Goal: Obtain resource: Obtain resource

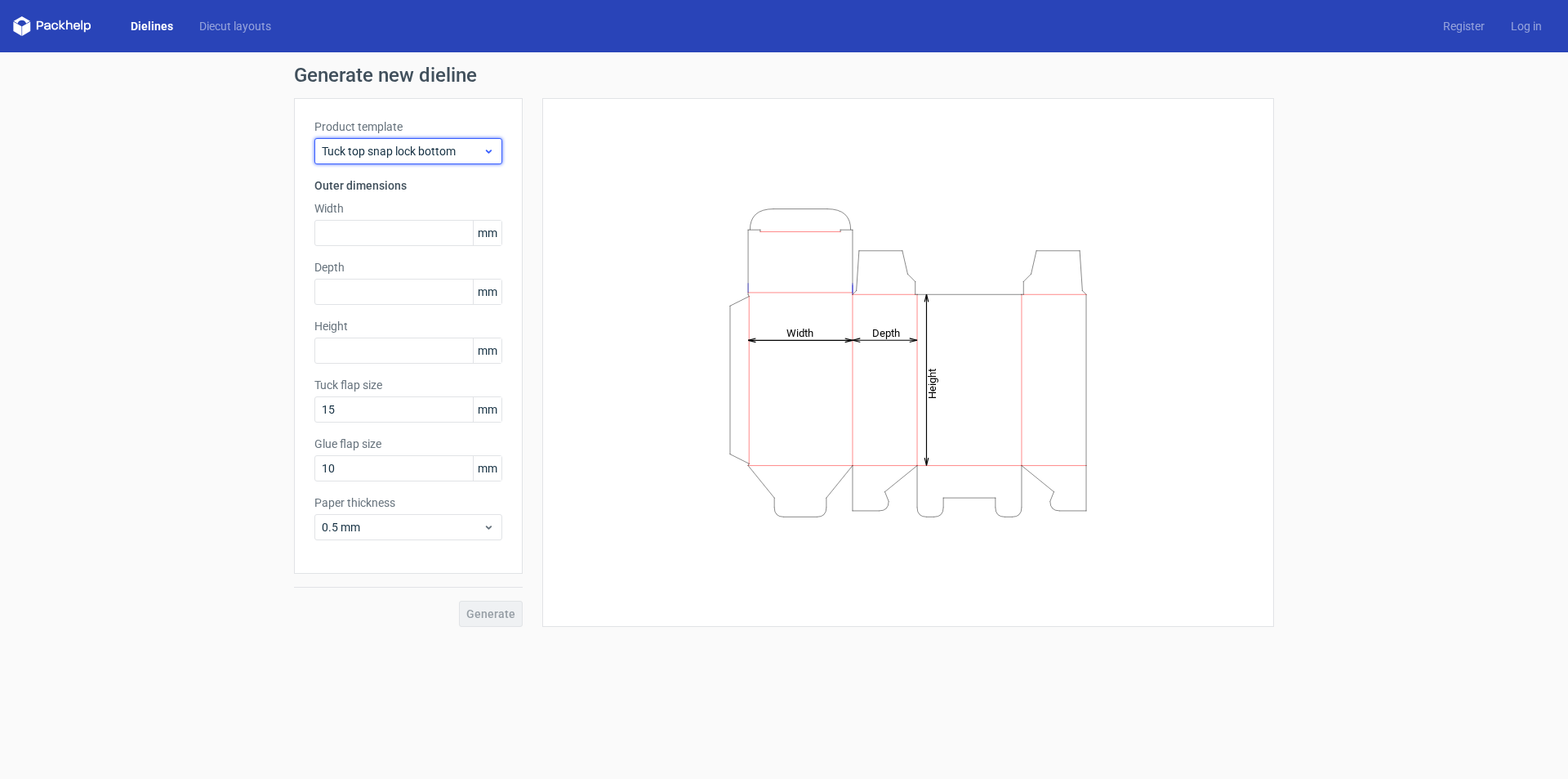
click at [489, 154] on icon at bounding box center [488, 151] width 12 height 13
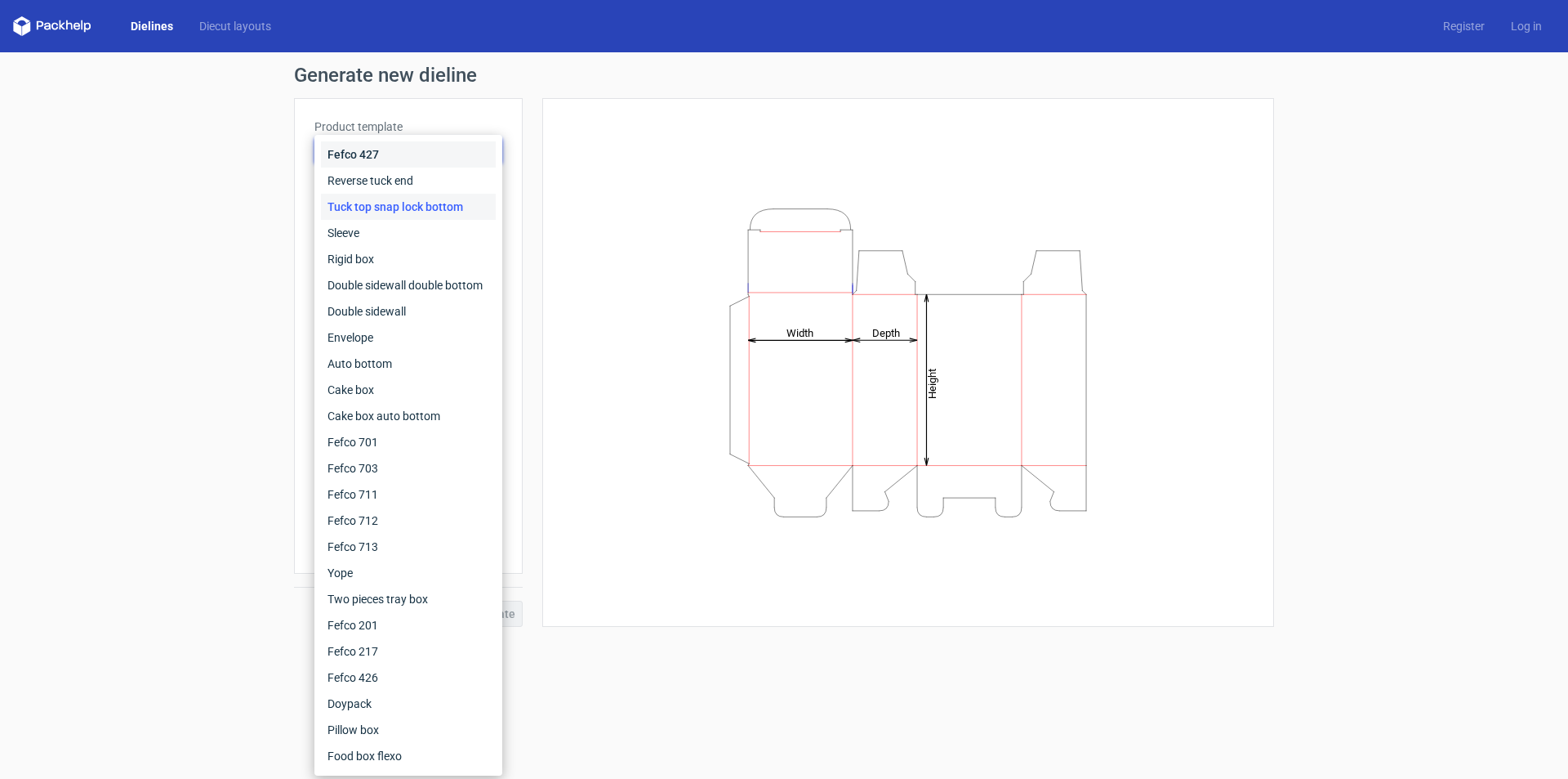
click at [489, 154] on div "Fefco 427" at bounding box center [408, 155] width 175 height 26
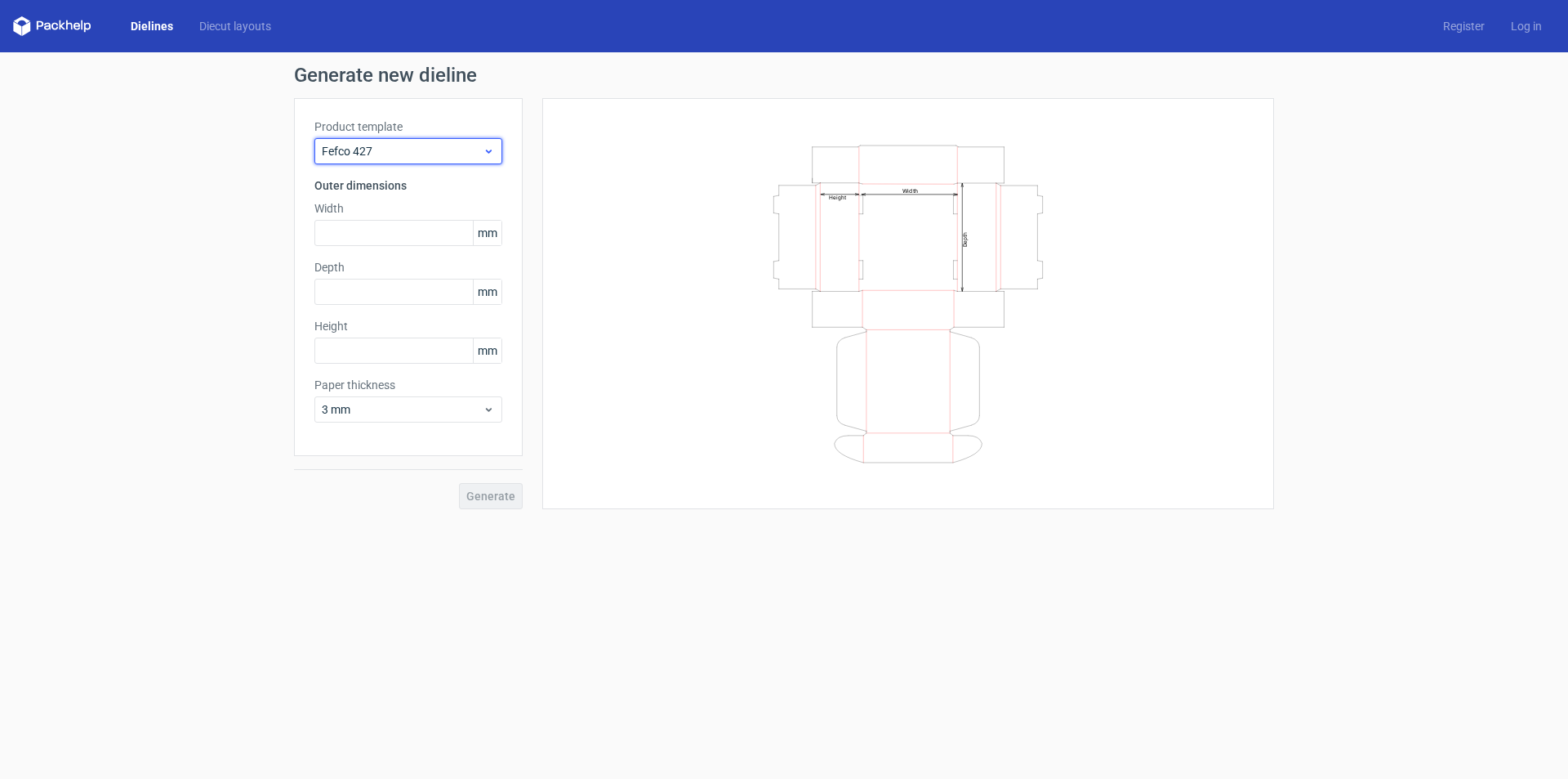
click at [489, 154] on icon at bounding box center [488, 151] width 12 height 13
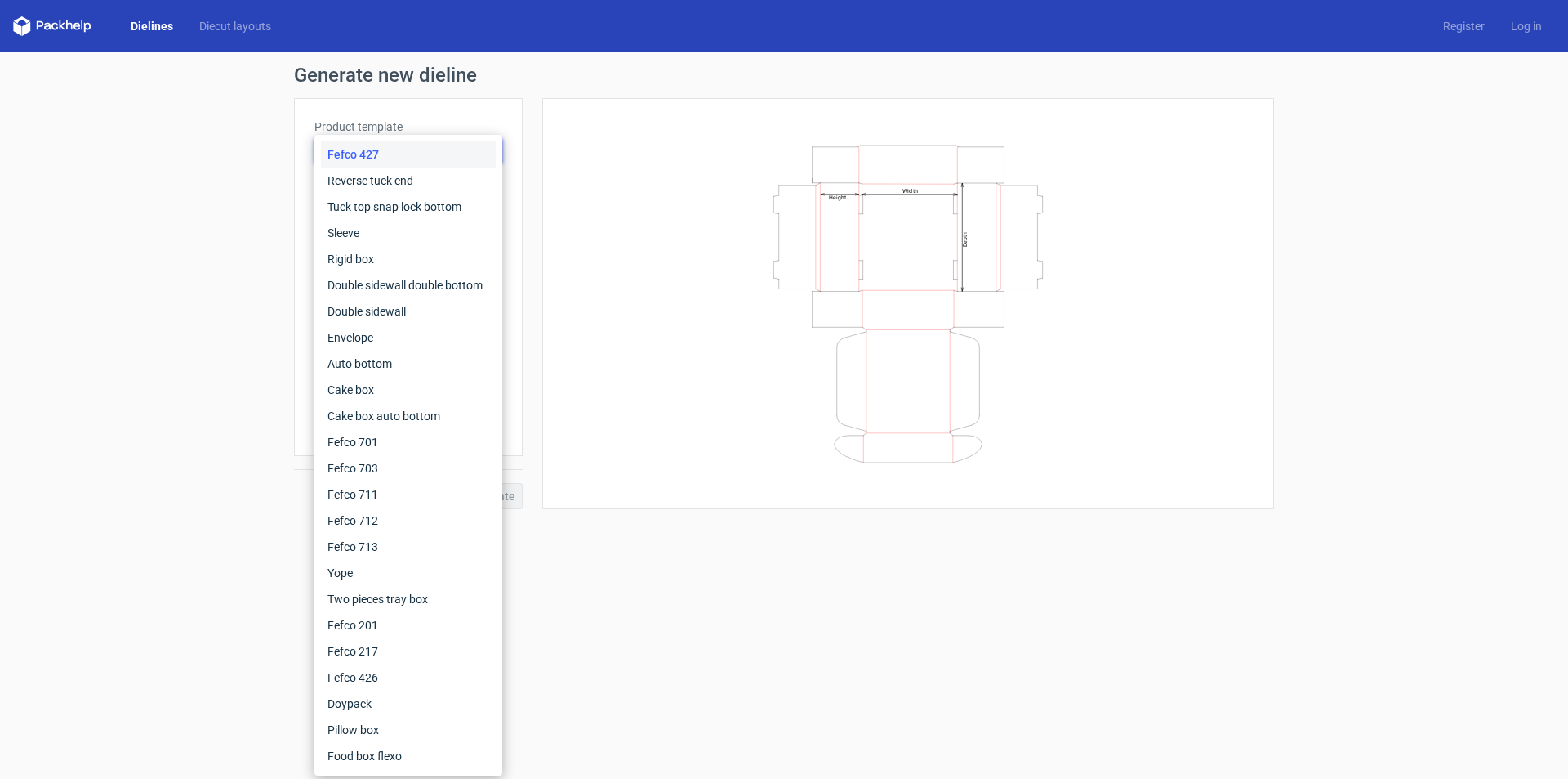
click at [423, 148] on div "Fefco 427" at bounding box center [408, 155] width 175 height 26
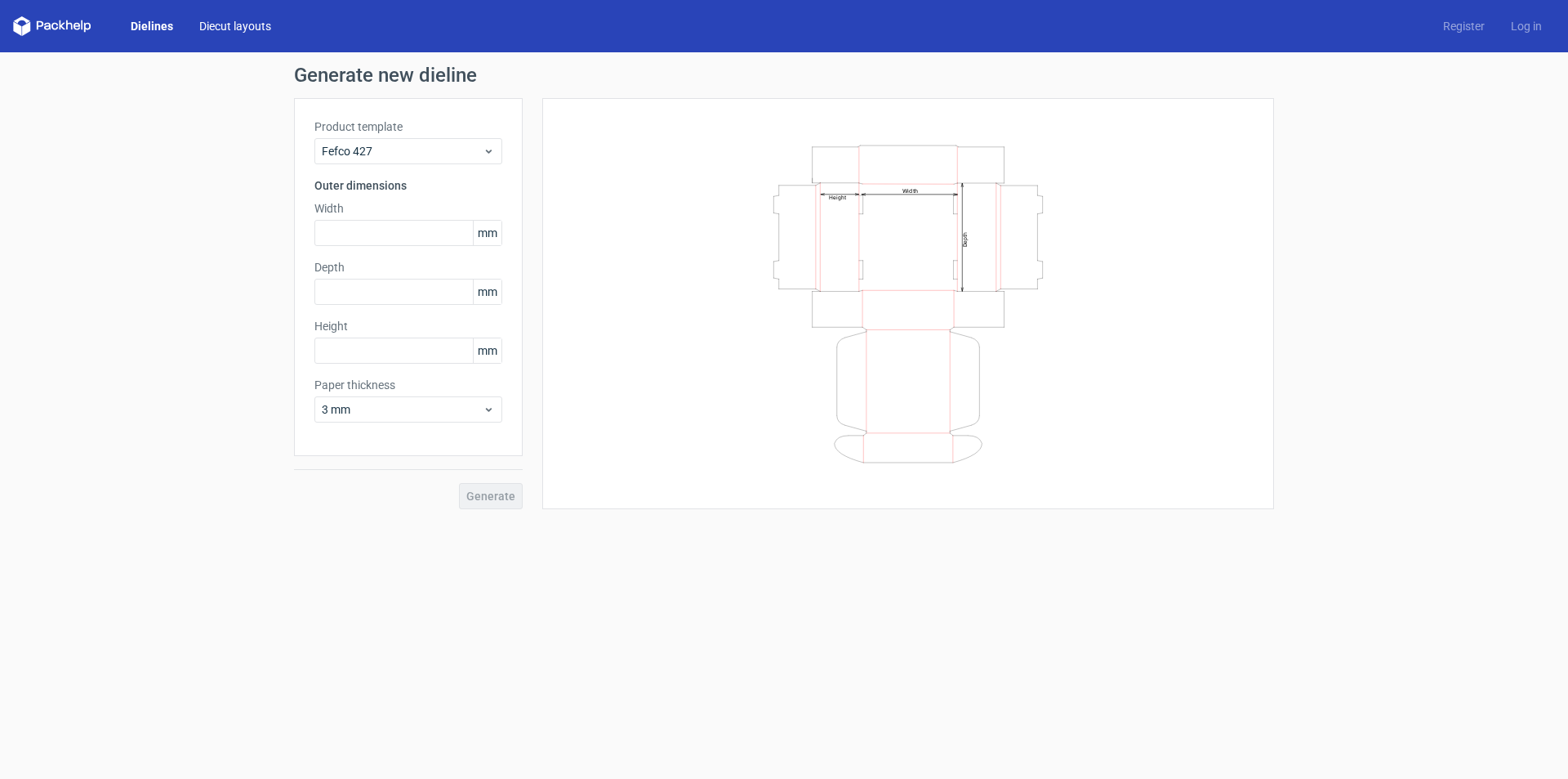
click at [250, 26] on link "Diecut layouts" at bounding box center [235, 25] width 98 height 16
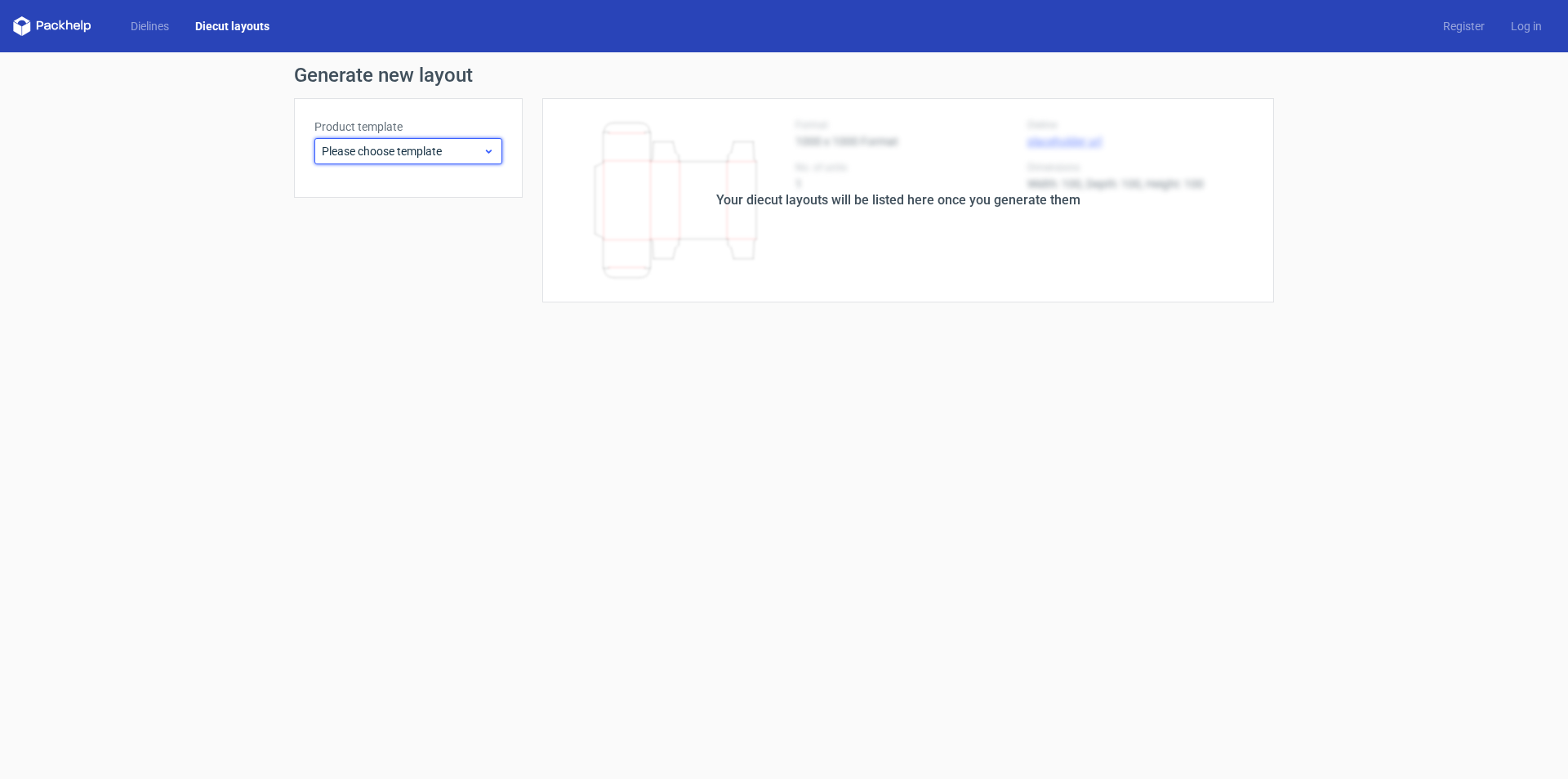
click at [435, 147] on span "Please choose template" at bounding box center [402, 150] width 160 height 16
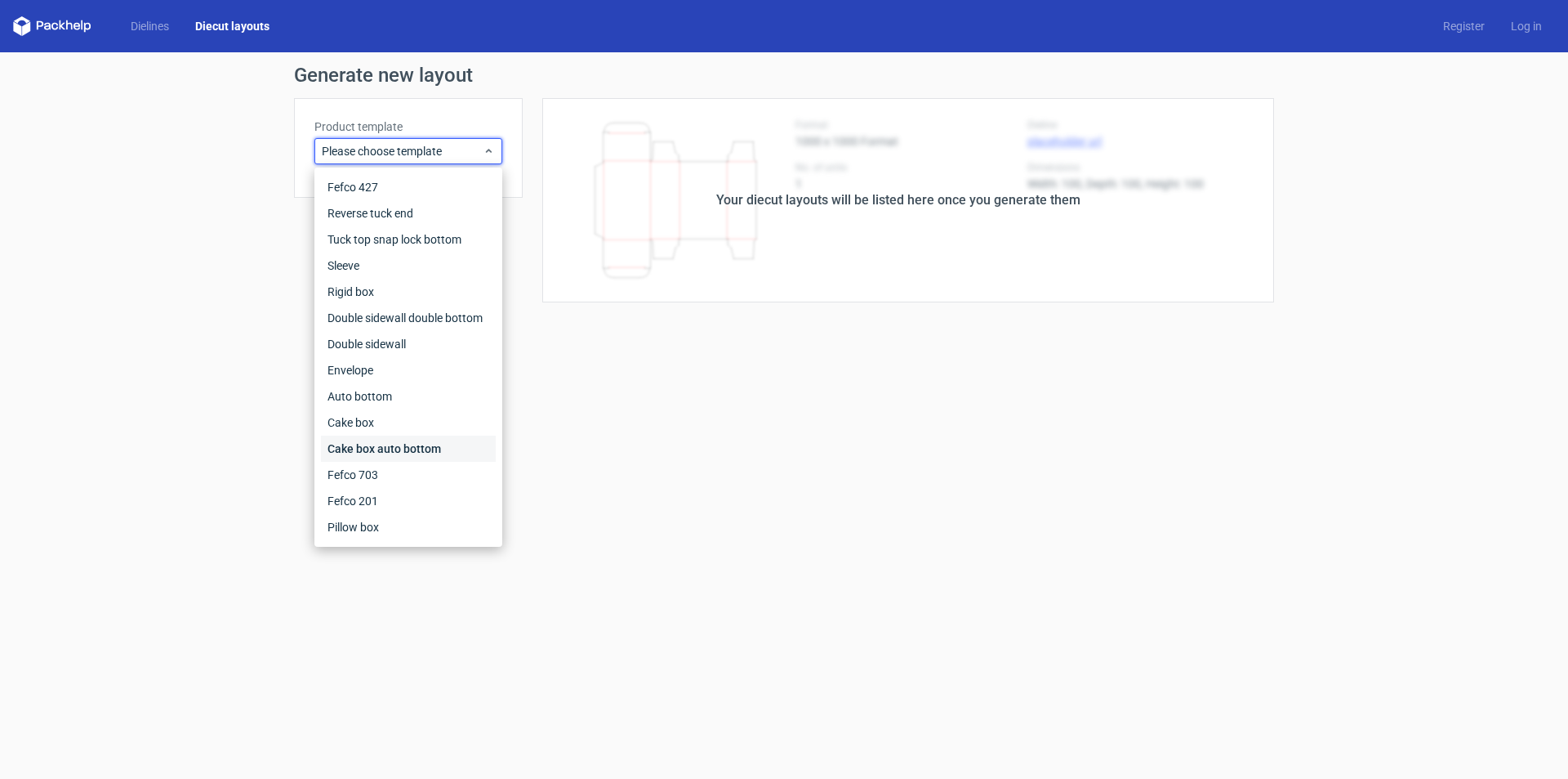
click at [394, 458] on div "Cake box auto bottom" at bounding box center [408, 449] width 175 height 26
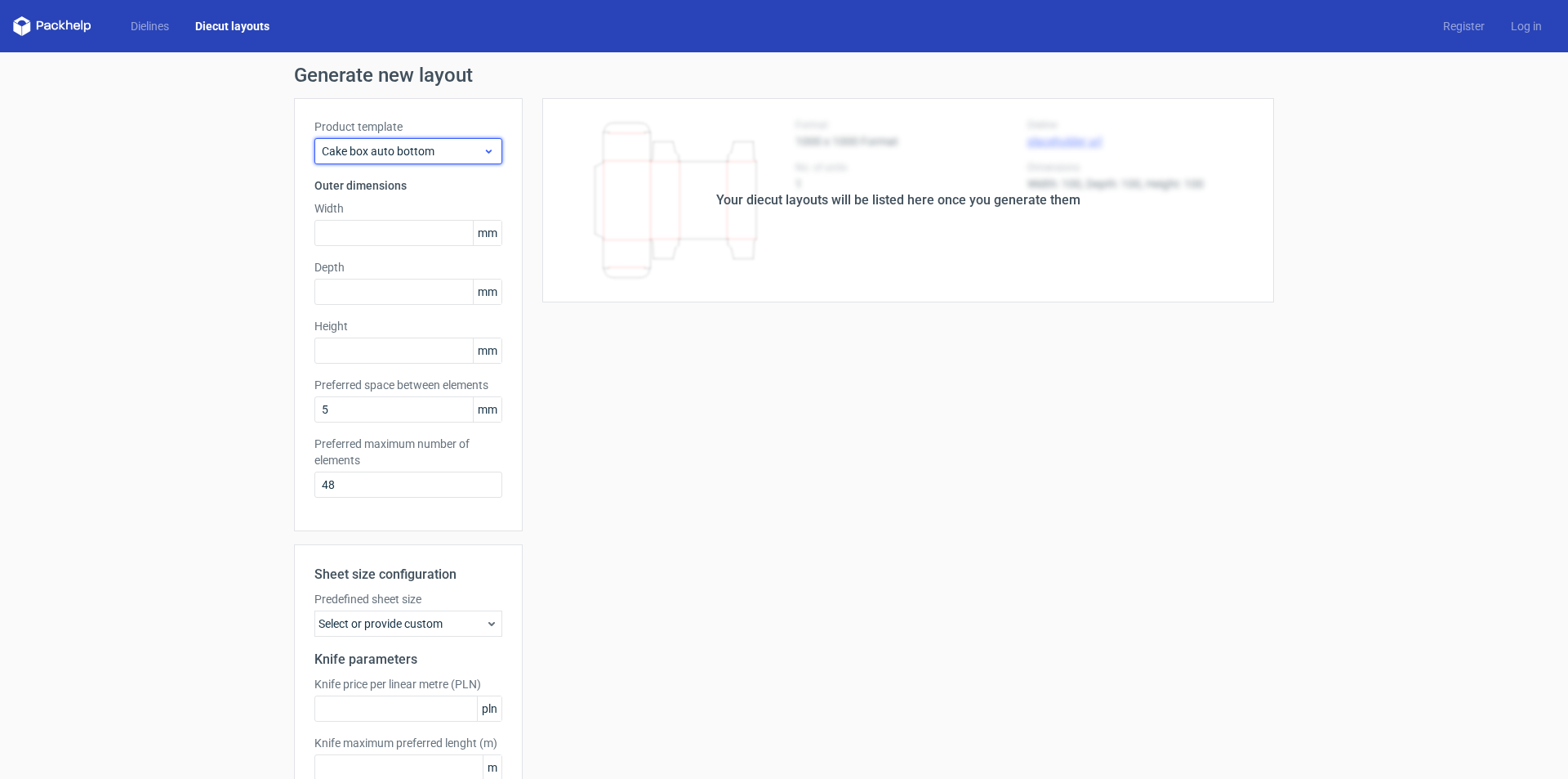
click at [426, 150] on span "Cake box auto bottom" at bounding box center [402, 150] width 160 height 16
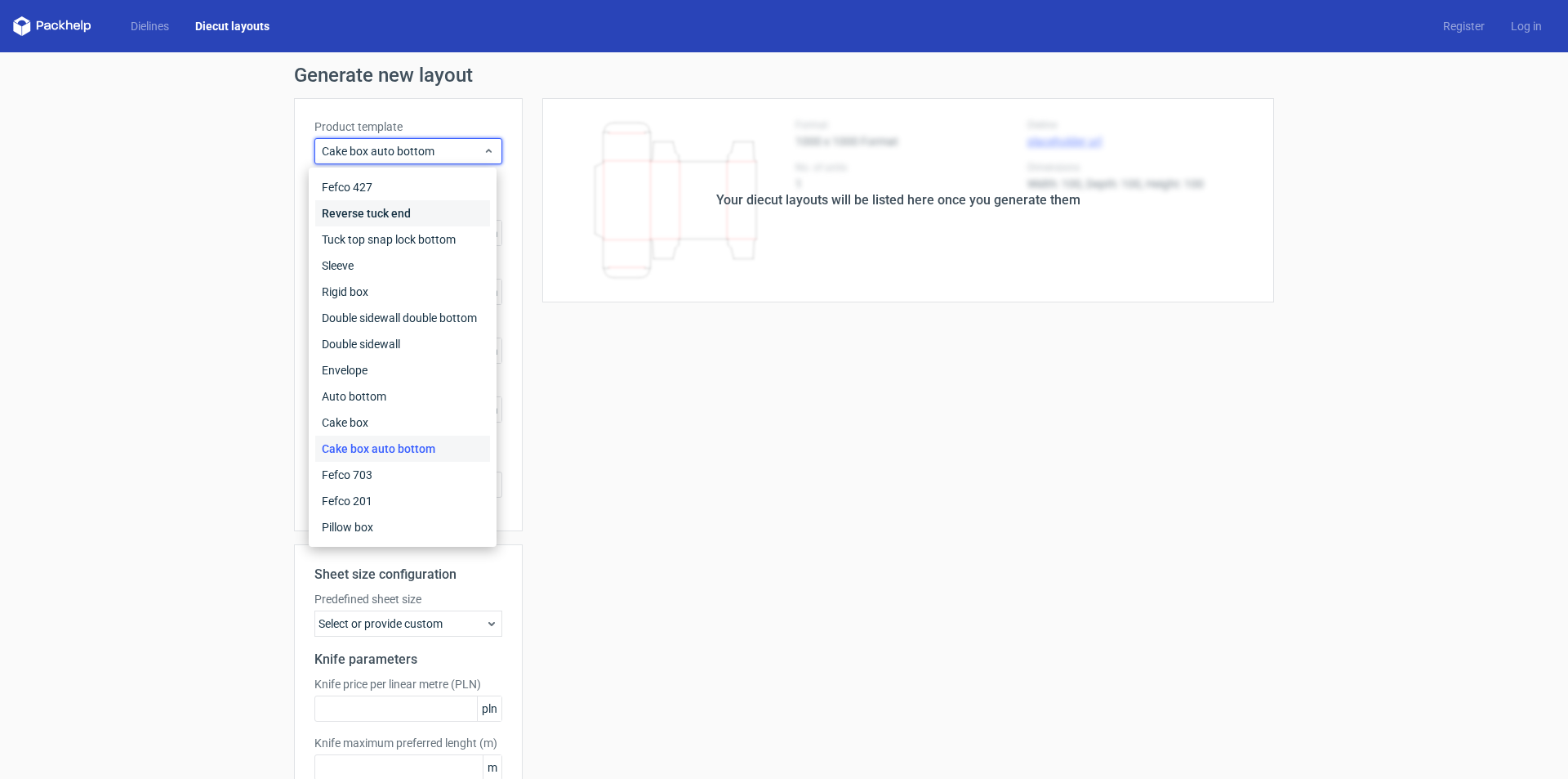
click at [419, 214] on div "Reverse tuck end" at bounding box center [403, 213] width 175 height 26
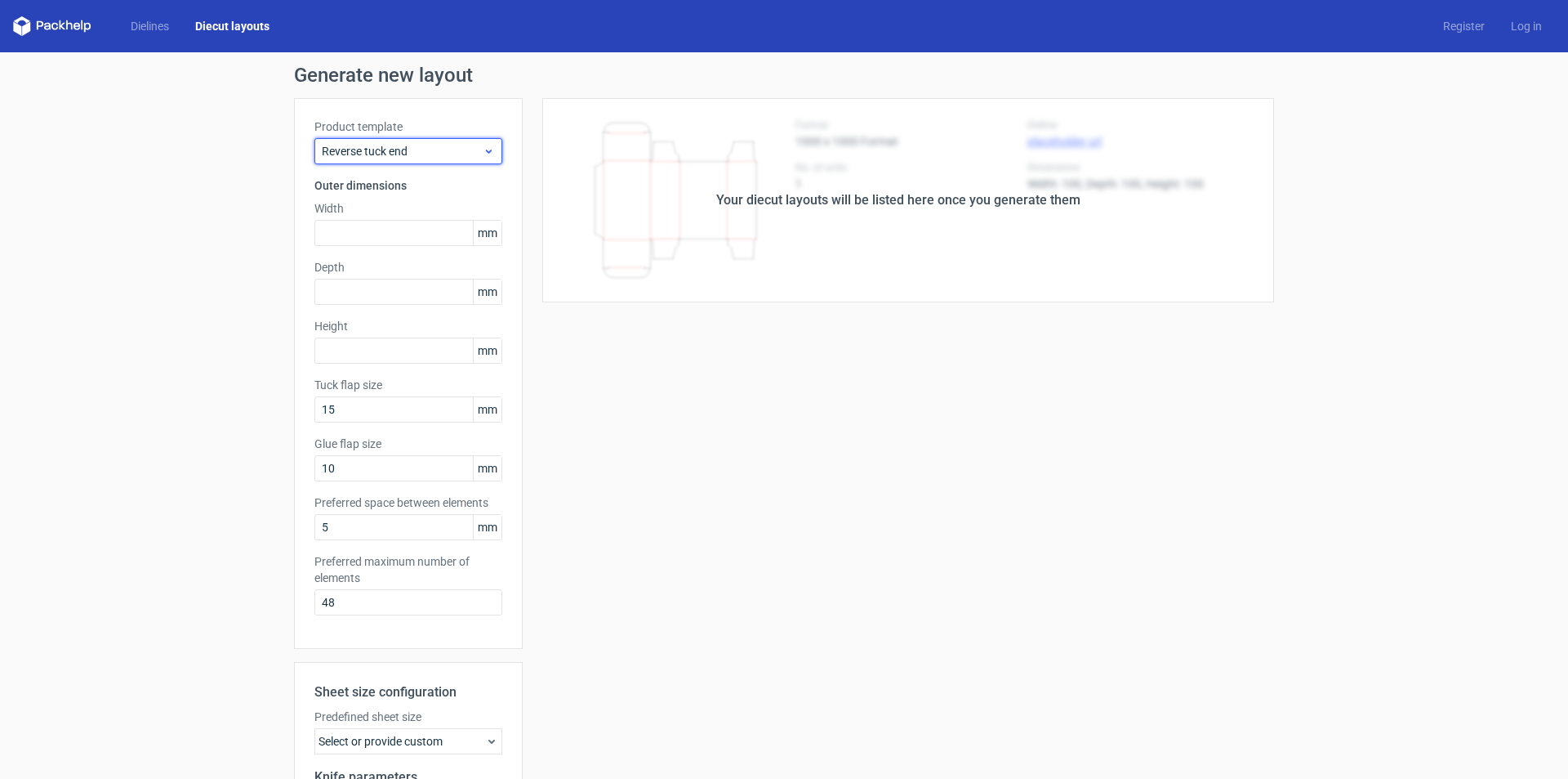
click at [445, 160] on div "Reverse tuck end" at bounding box center [408, 151] width 188 height 26
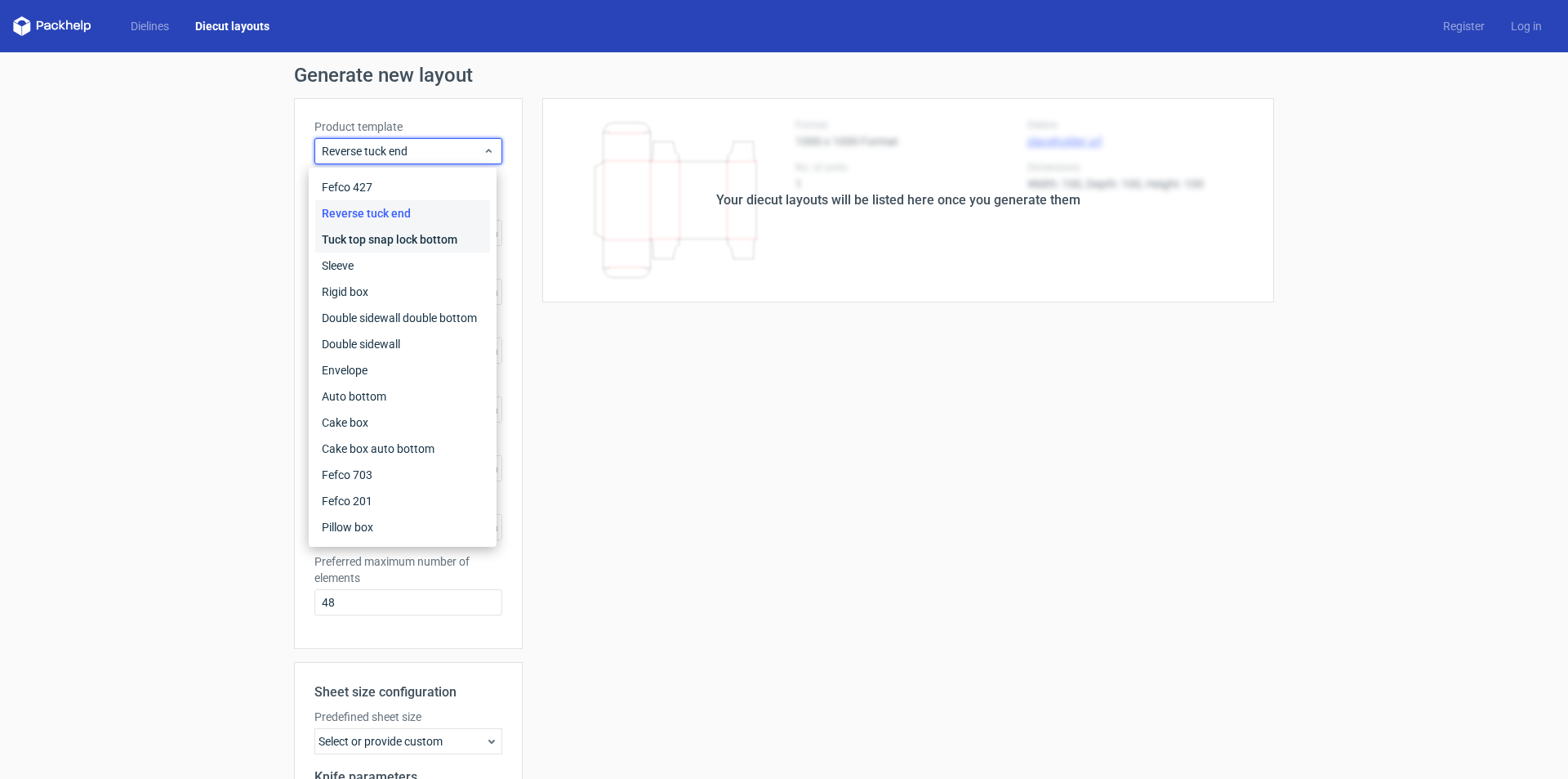
click at [428, 232] on div "Tuck top snap lock bottom" at bounding box center [403, 239] width 175 height 26
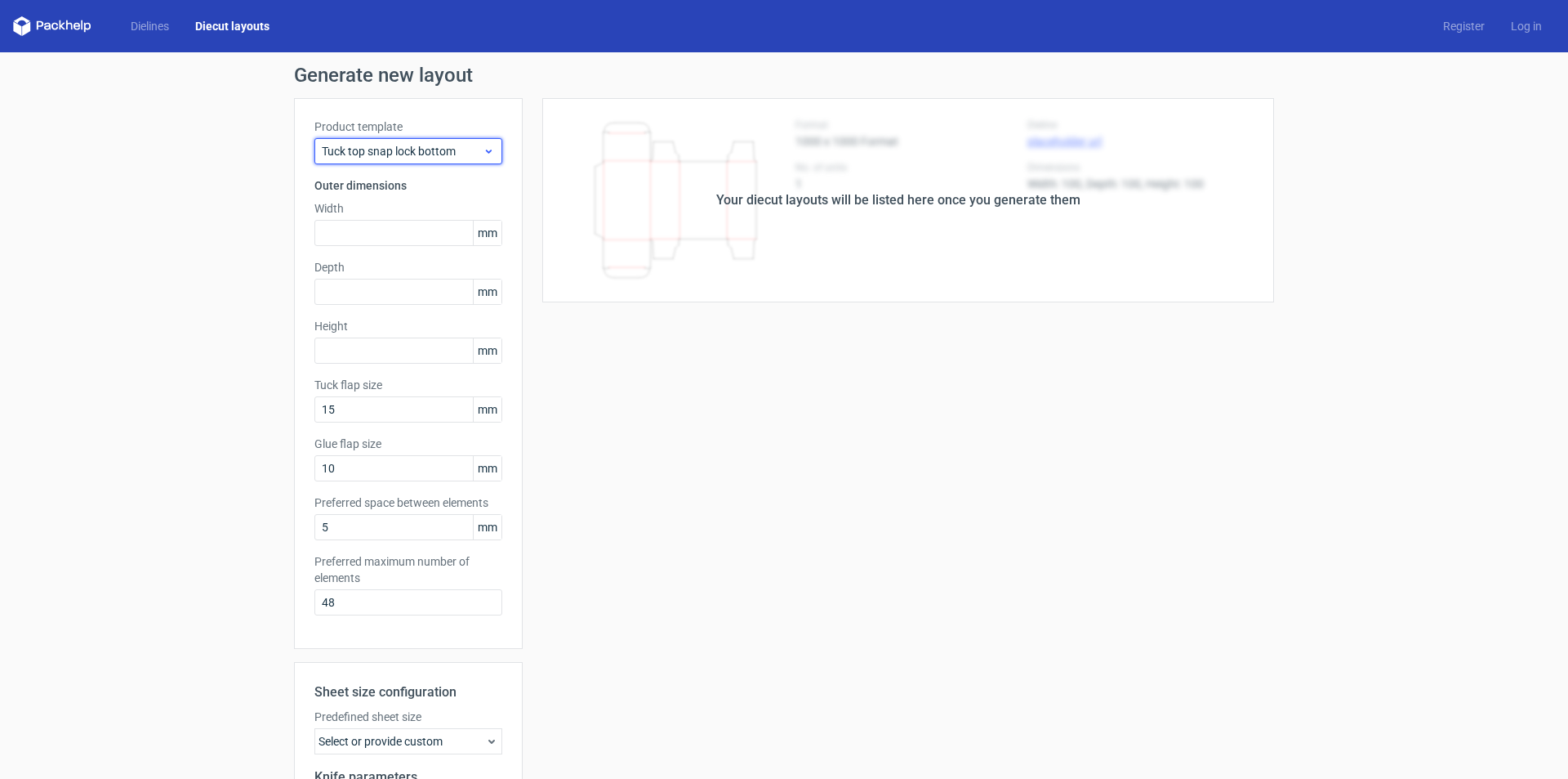
click at [449, 161] on div "Tuck top snap lock bottom" at bounding box center [408, 151] width 188 height 26
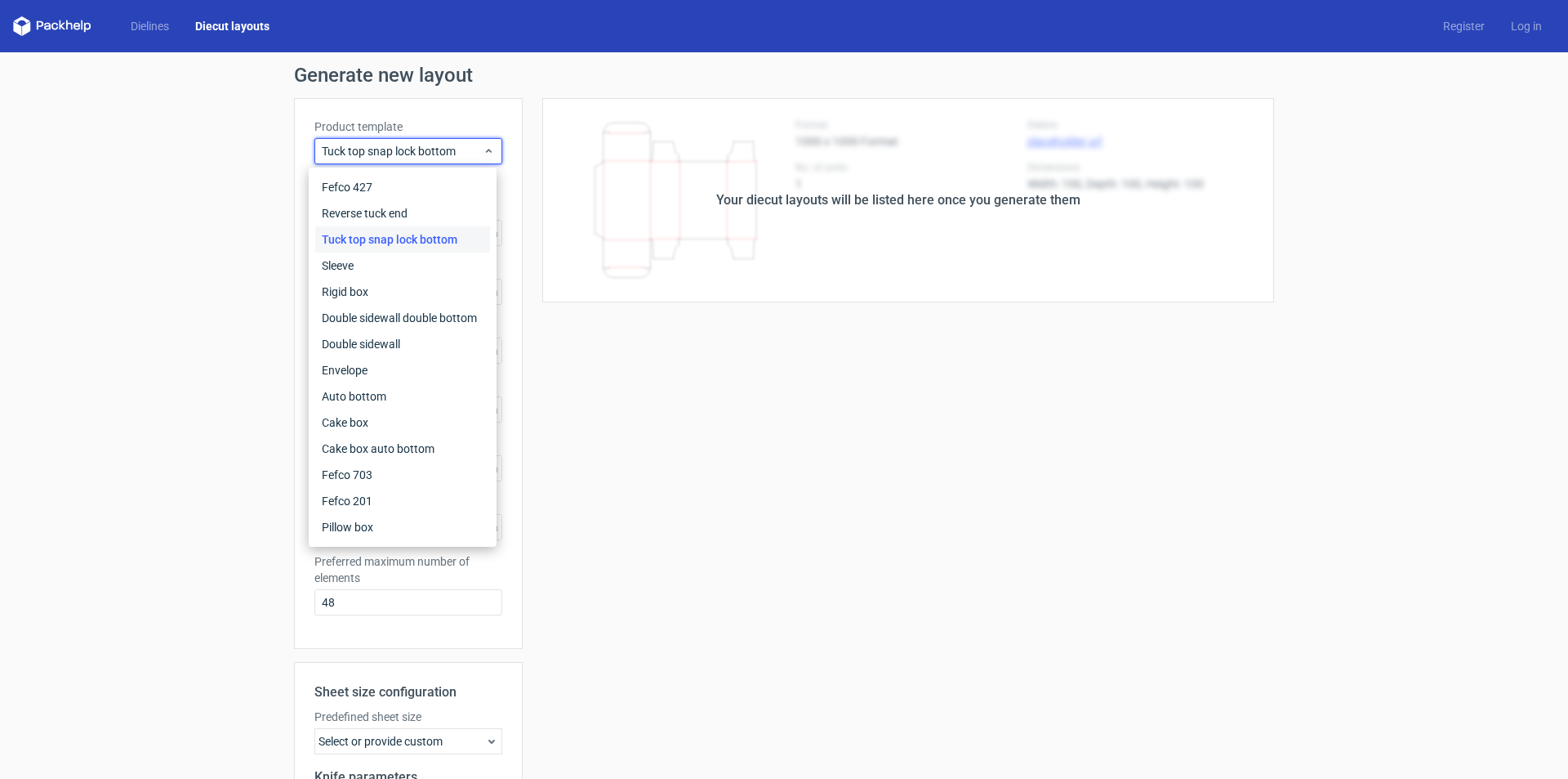
click at [35, 22] on icon at bounding box center [53, 25] width 79 height 20
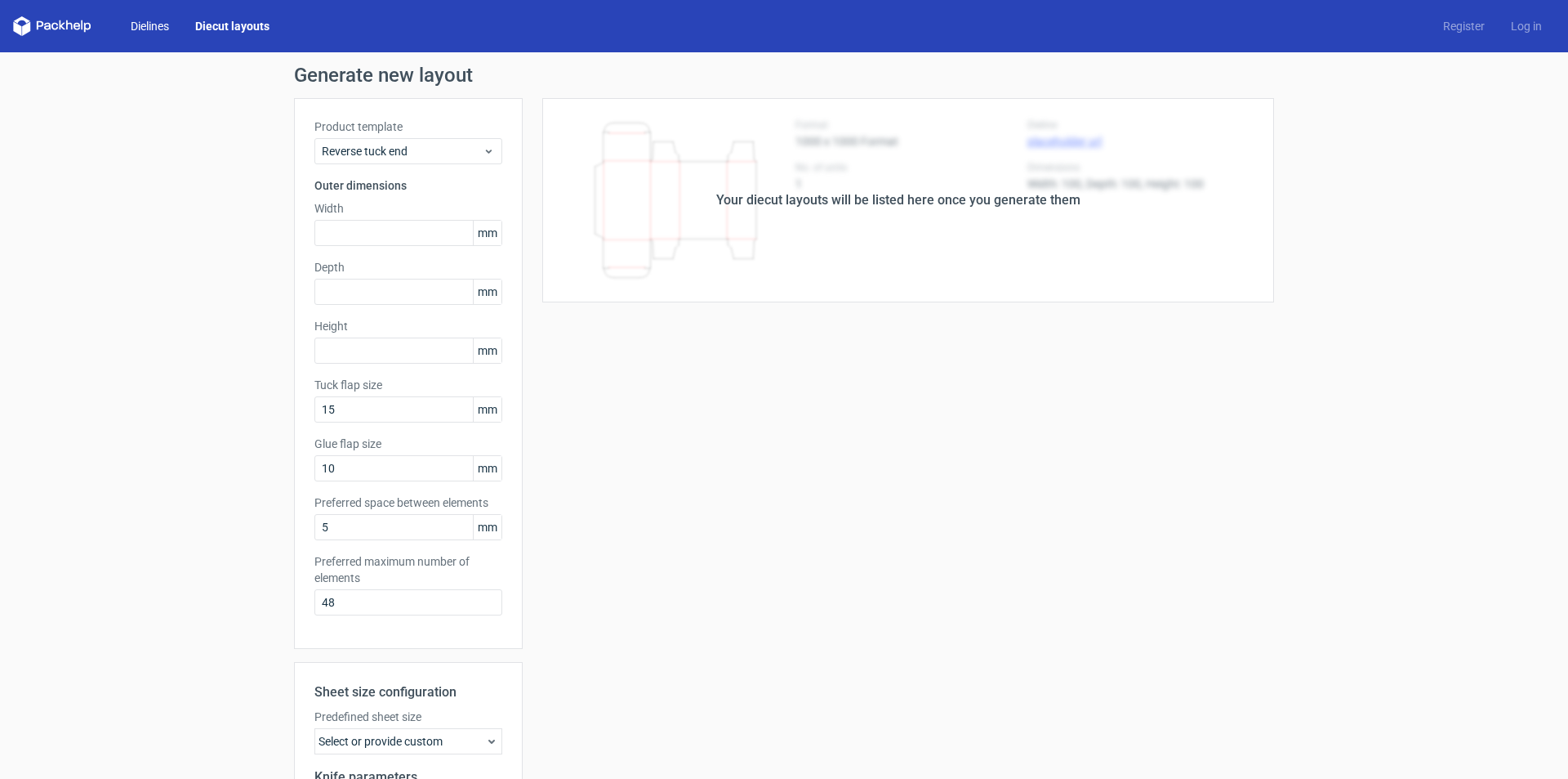
click at [139, 26] on link "Dielines" at bounding box center [149, 25] width 65 height 16
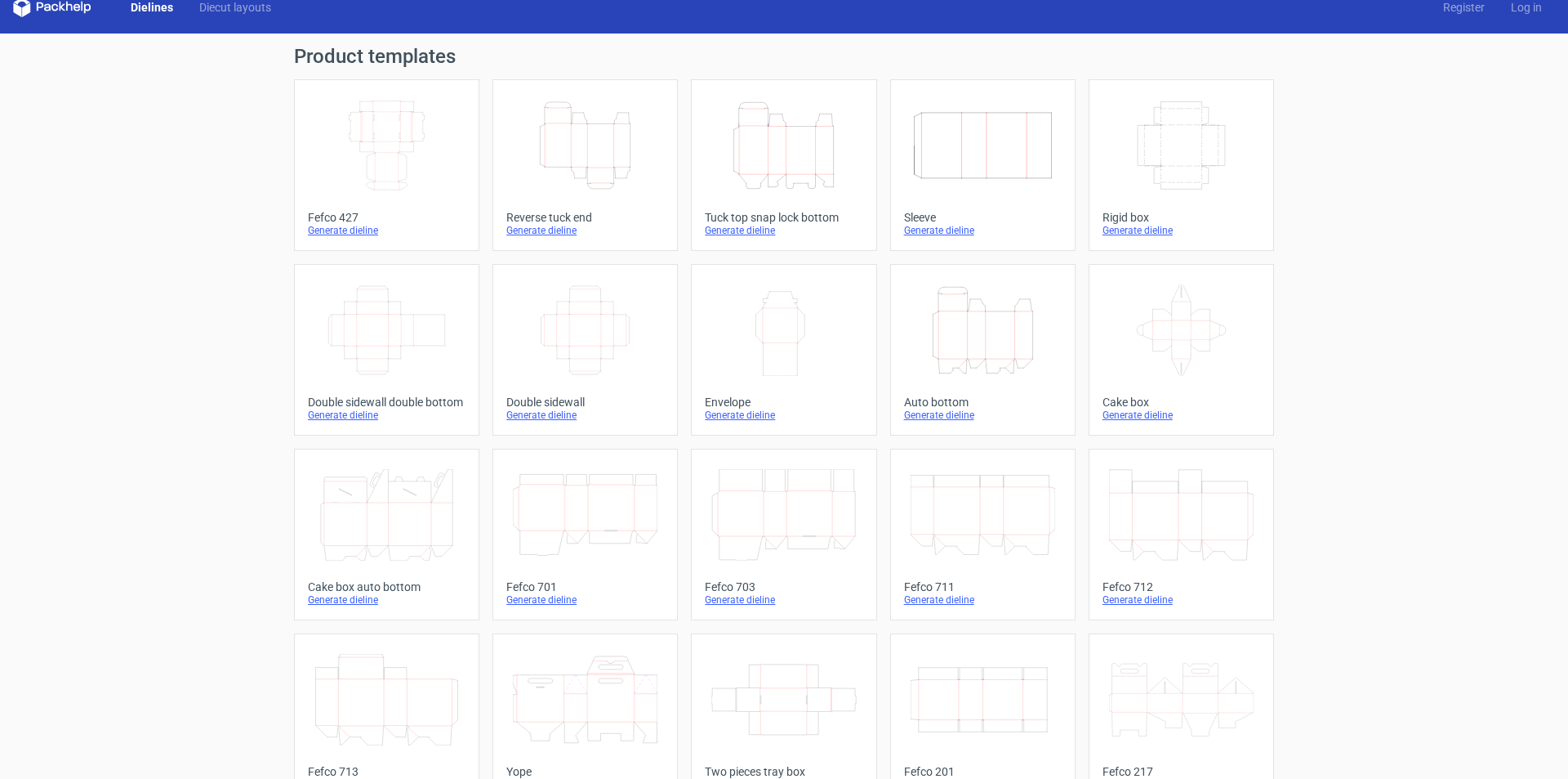
scroll to position [18, 0]
